Goal: Transaction & Acquisition: Purchase product/service

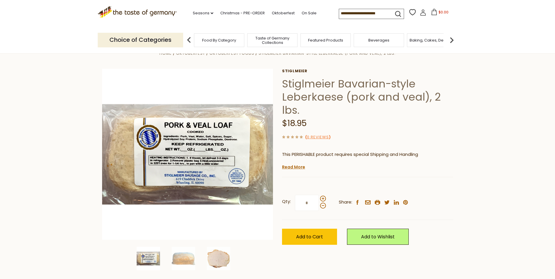
scroll to position [29, 0]
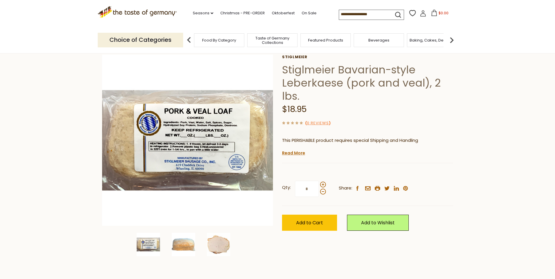
click at [186, 243] on img at bounding box center [183, 244] width 23 height 23
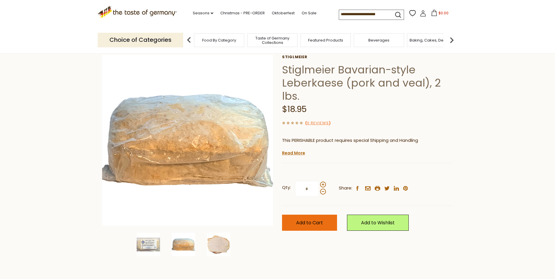
click at [310, 223] on span "Add to Cart" at bounding box center [309, 223] width 27 height 7
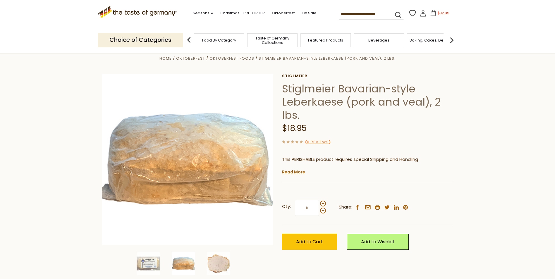
scroll to position [0, 0]
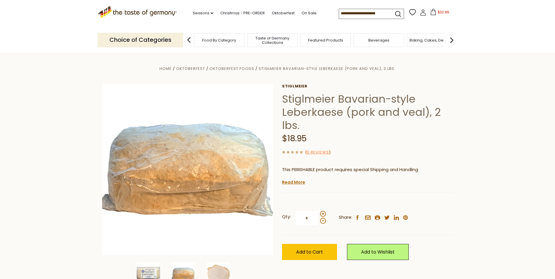
click at [439, 14] on span "$32.95" at bounding box center [444, 12] width 12 height 5
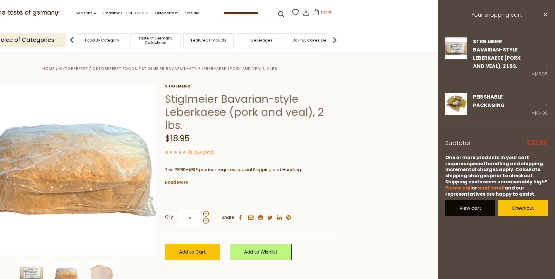
click at [462, 200] on link "View cart" at bounding box center [471, 208] width 50 height 16
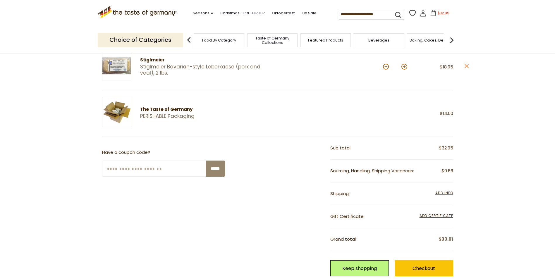
scroll to position [88, 0]
